Goal: Register for event/course

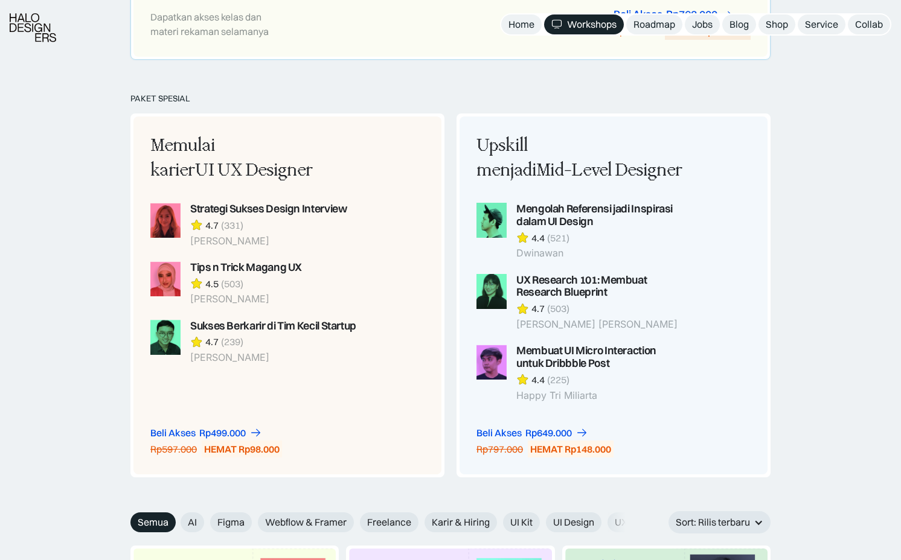
scroll to position [910, 0]
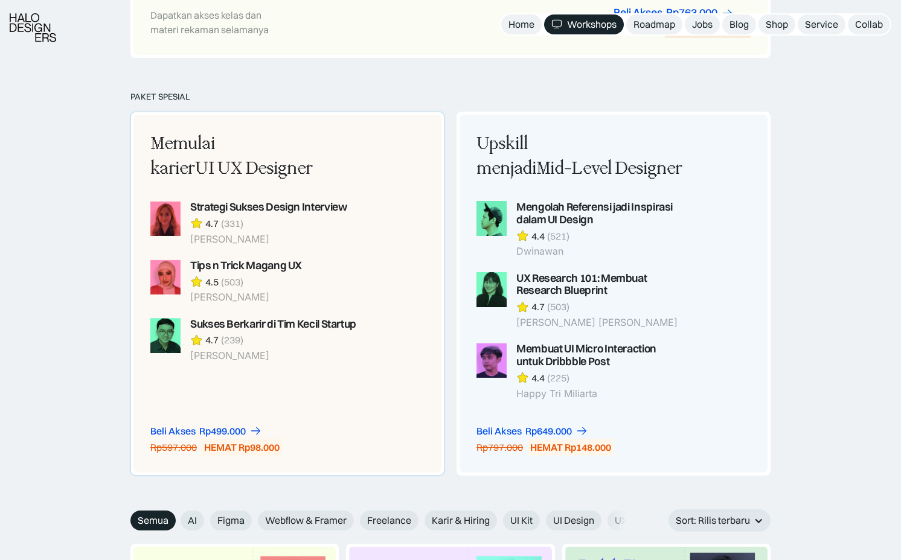
click at [233, 447] on div "HEMAT Rp98.000" at bounding box center [241, 447] width 75 height 13
click at [226, 426] on div "Rp499.000" at bounding box center [222, 431] width 47 height 13
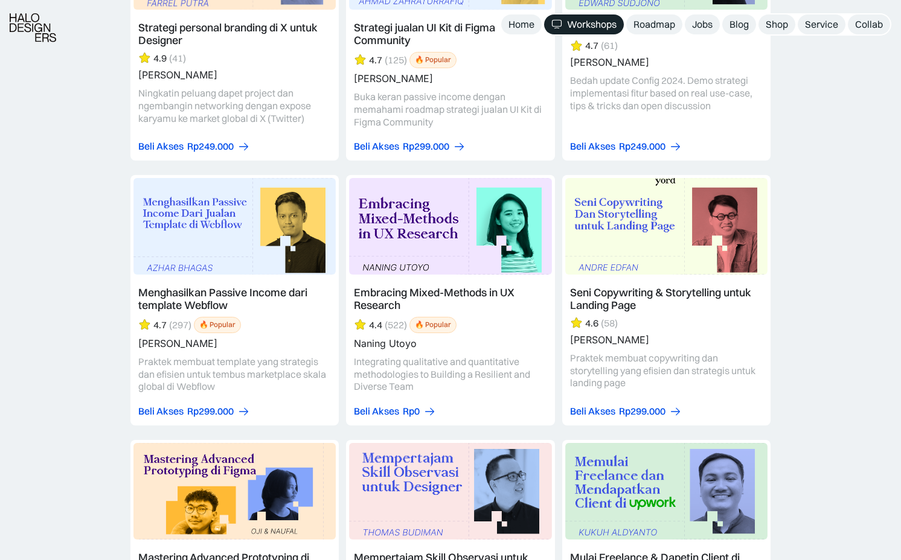
scroll to position [2651, 0]
click at [651, 18] on div "Roadmap" at bounding box center [655, 24] width 42 height 13
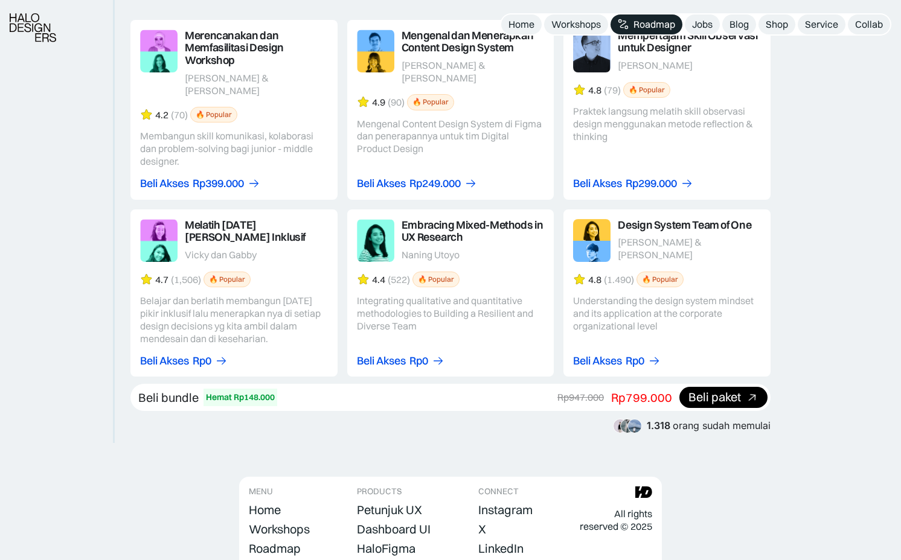
scroll to position [2068, 0]
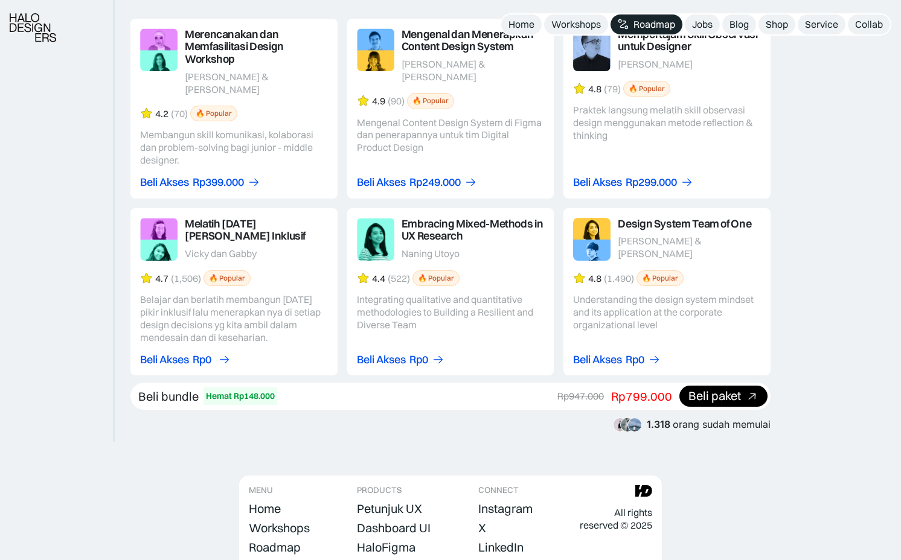
click at [203, 354] on div "Rp0" at bounding box center [202, 360] width 19 height 13
click at [601, 354] on div "Beli Akses" at bounding box center [597, 360] width 49 height 13
